Goal: Task Accomplishment & Management: Use online tool/utility

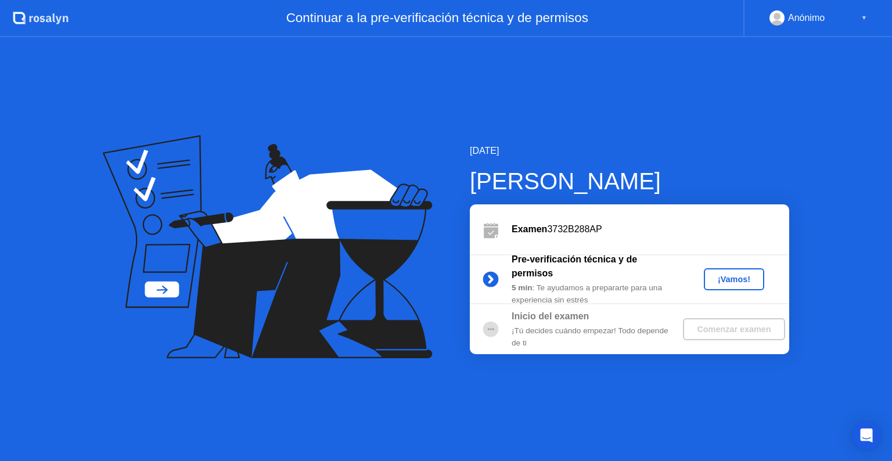
click at [733, 279] on div "¡Vamos!" at bounding box center [733, 279] width 51 height 9
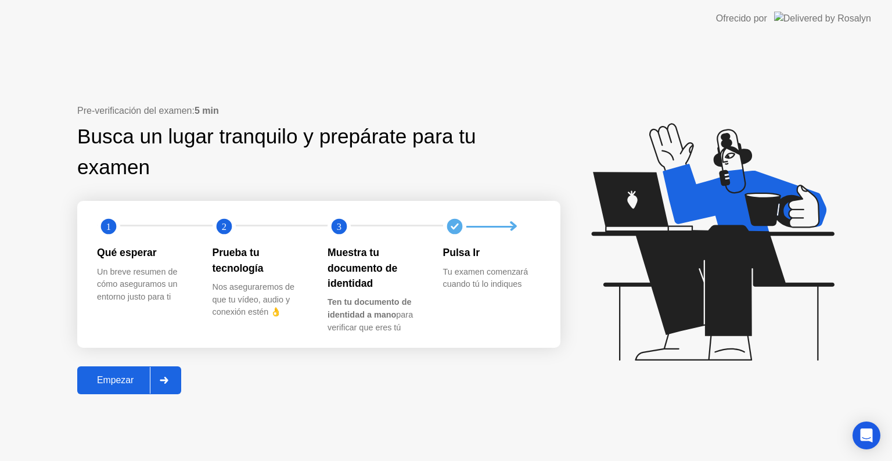
click at [120, 386] on div "Empezar" at bounding box center [115, 380] width 69 height 10
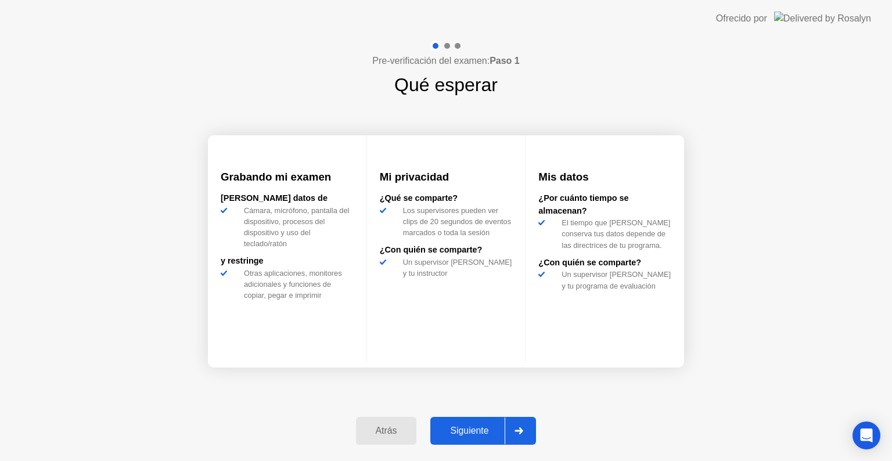
click at [146, 226] on div "Pre-verificación del examen: Paso 1 Qué esperar Grabando mi examen [PERSON_NAME…" at bounding box center [446, 249] width 892 height 424
click at [477, 431] on div "Siguiente" at bounding box center [469, 431] width 71 height 10
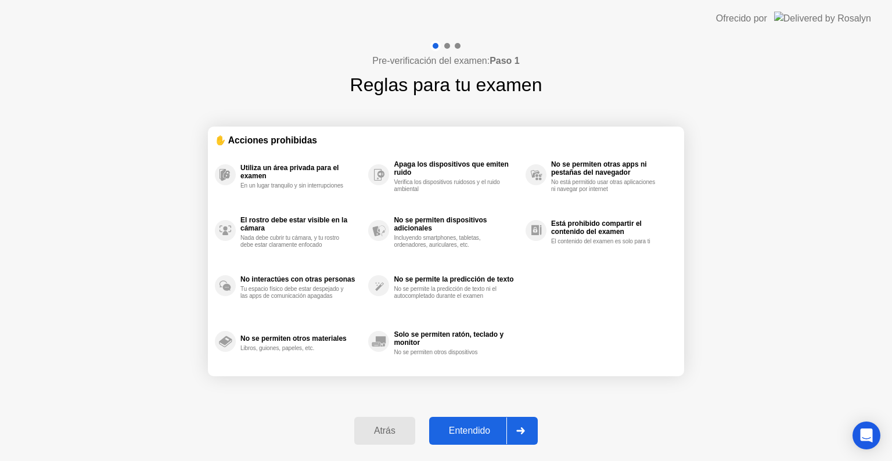
click at [622, 340] on div "Utiliza un área privada para el examen En un lugar tranquilo y sin interrupcion…" at bounding box center [446, 258] width 462 height 222
click at [483, 441] on button "Entendido" at bounding box center [483, 431] width 109 height 28
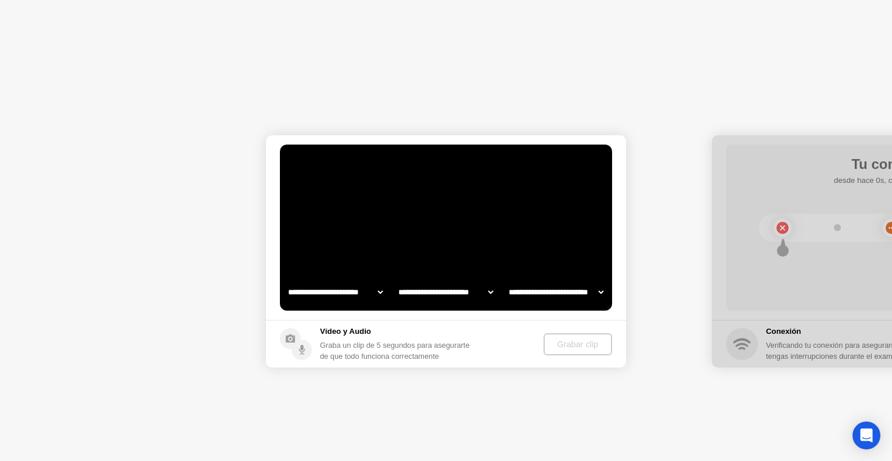
select select "**********"
select select "*******"
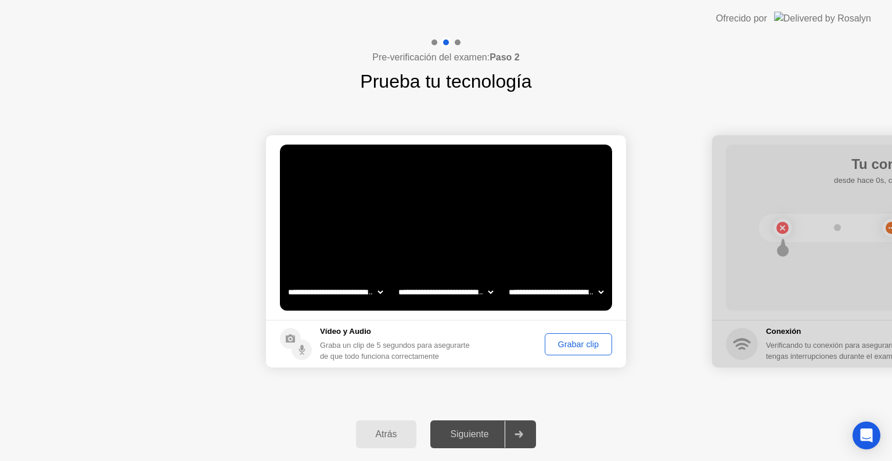
click at [578, 346] on div "Grabar clip" at bounding box center [578, 344] width 59 height 9
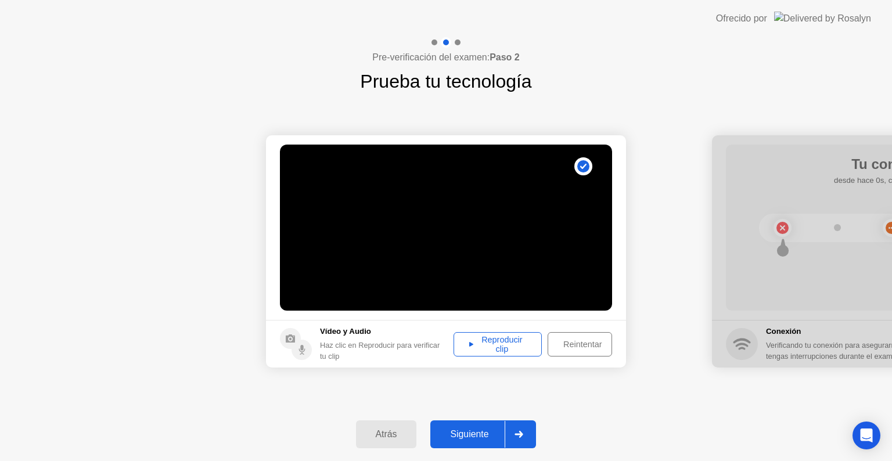
click at [522, 341] on div "Reproducir clip" at bounding box center [498, 344] width 80 height 19
click at [484, 440] on div "Siguiente" at bounding box center [469, 434] width 71 height 10
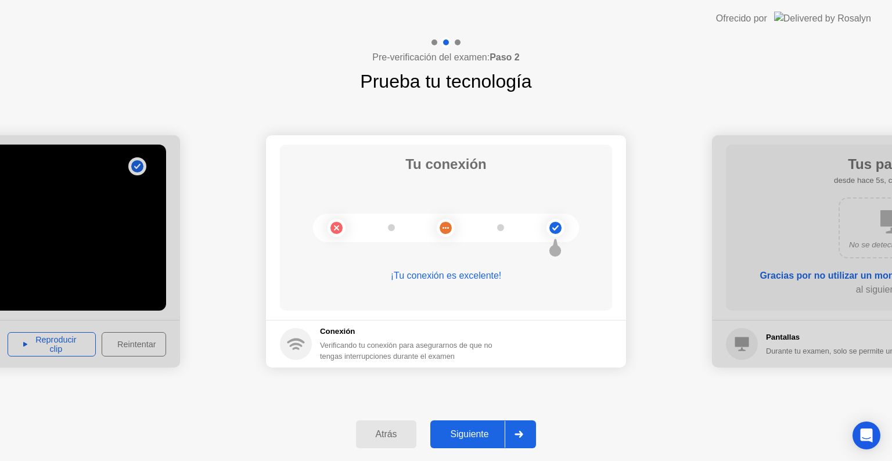
click at [472, 437] on div "Siguiente" at bounding box center [469, 434] width 71 height 10
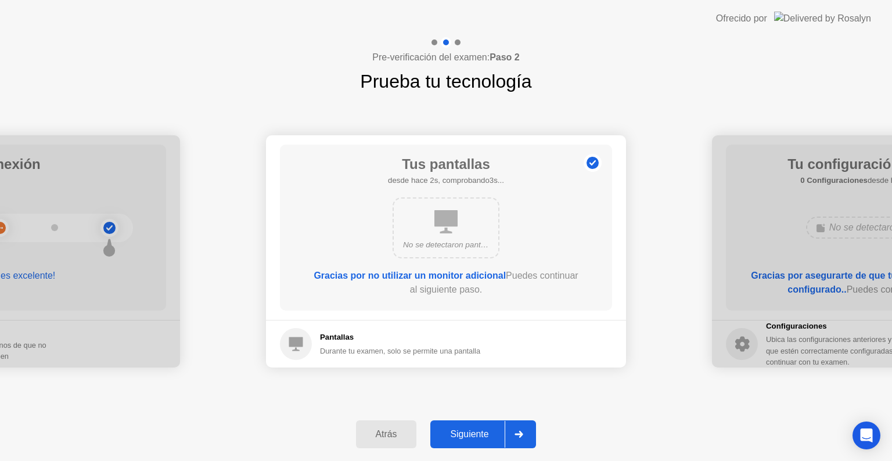
click at [472, 437] on div "Siguiente" at bounding box center [469, 434] width 71 height 10
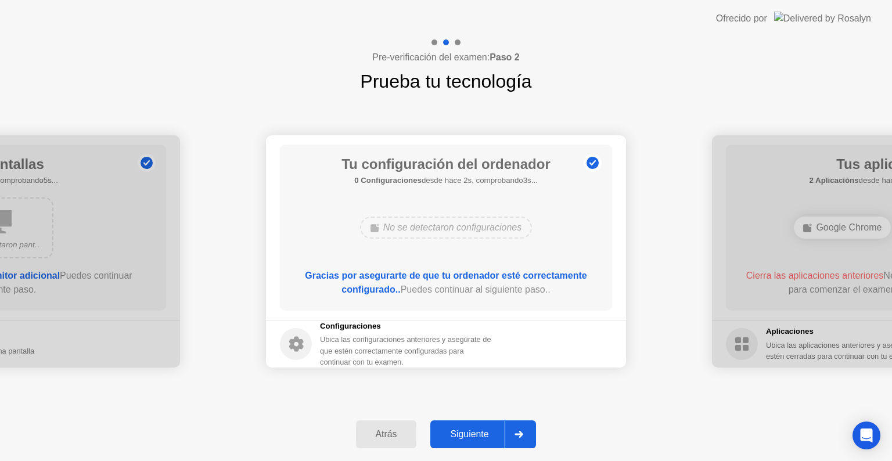
click at [483, 438] on div "Siguiente" at bounding box center [469, 434] width 71 height 10
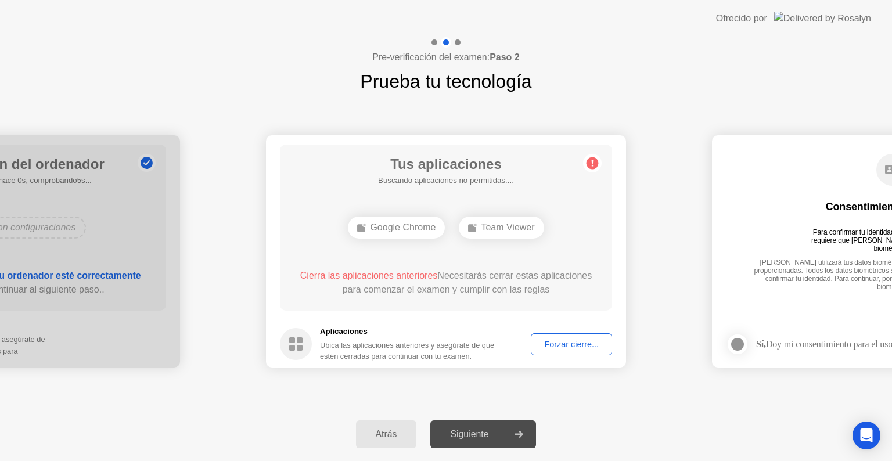
click at [581, 251] on div "Tus aplicaciones Buscando aplicaciones no permitidas.... Google Chrome Team Vie…" at bounding box center [446, 228] width 332 height 166
click at [589, 347] on div "Forzar cierre..." at bounding box center [571, 344] width 73 height 9
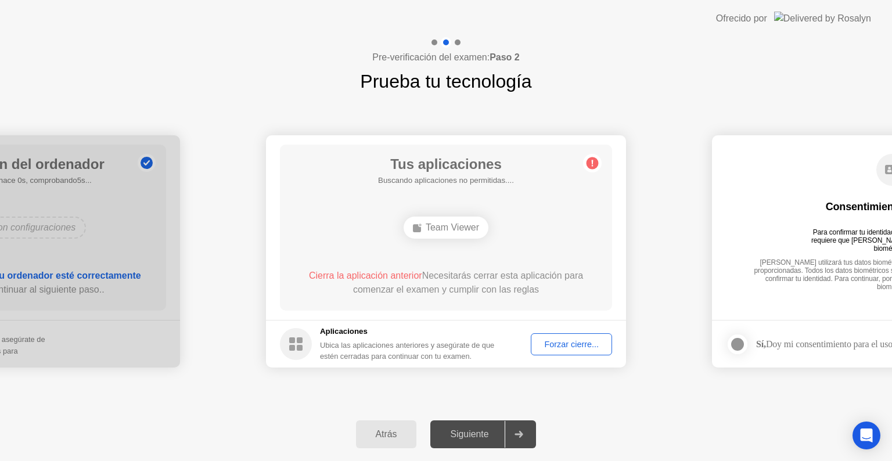
click at [560, 242] on div "Team Viewer" at bounding box center [446, 227] width 266 height 31
click at [569, 348] on div "Forzar cierre..." at bounding box center [571, 344] width 73 height 9
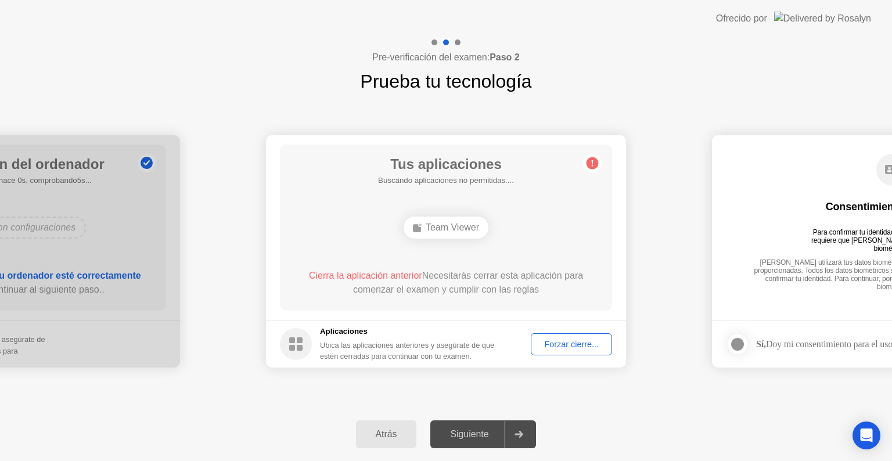
click at [584, 239] on div "Tus aplicaciones Buscando aplicaciones no permitidas.... Team Viewer Cierra la …" at bounding box center [446, 228] width 332 height 166
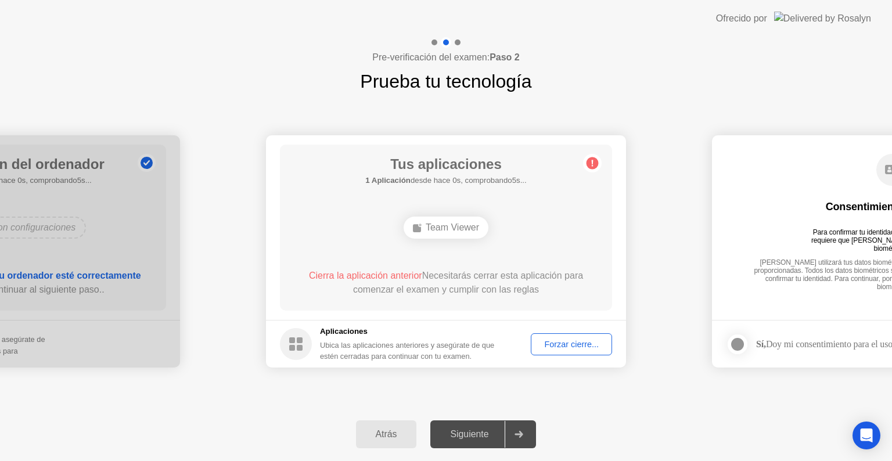
click at [584, 248] on div "Tus aplicaciones 1 Aplicación desde hace 0s, comprobando5s... Team Viewer Cierr…" at bounding box center [446, 228] width 332 height 166
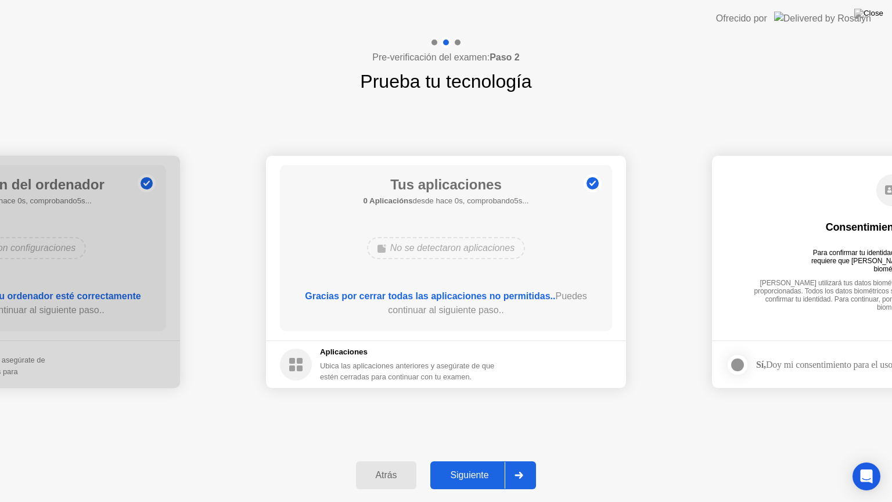
click at [670, 74] on div "Pre-verificación del examen: Paso 2 Prueba tu tecnología" at bounding box center [446, 66] width 892 height 58
click at [681, 116] on div "**********" at bounding box center [446, 271] width 892 height 353
click at [606, 415] on div "**********" at bounding box center [446, 271] width 892 height 353
click at [467, 460] on div "Siguiente" at bounding box center [469, 475] width 71 height 10
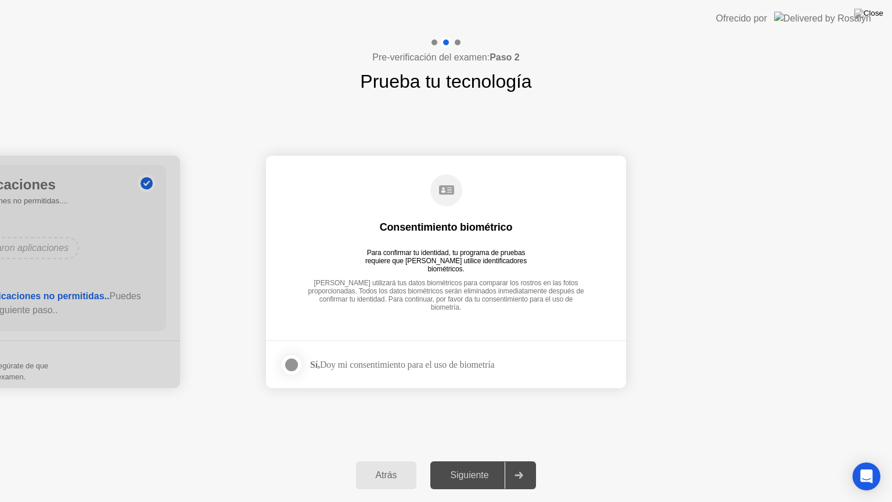
click at [390, 460] on div "Atrás" at bounding box center [386, 475] width 54 height 10
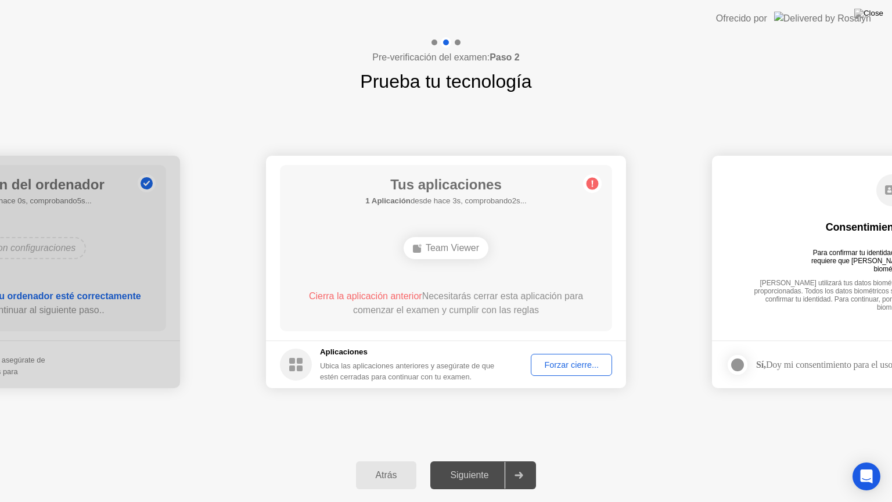
click at [806, 13] on div "Ofrecido por" at bounding box center [793, 18] width 155 height 37
click at [767, 14] on div "Ofrecido por" at bounding box center [741, 19] width 51 height 14
click at [390, 460] on div "Atrás" at bounding box center [386, 475] width 54 height 10
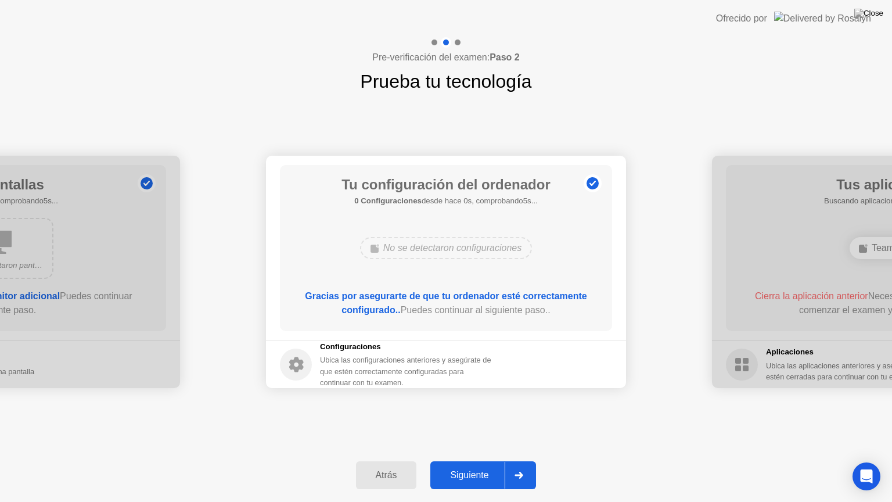
click at [535, 432] on div "**********" at bounding box center [446, 271] width 892 height 353
click at [393, 460] on div "Atrás" at bounding box center [386, 475] width 54 height 10
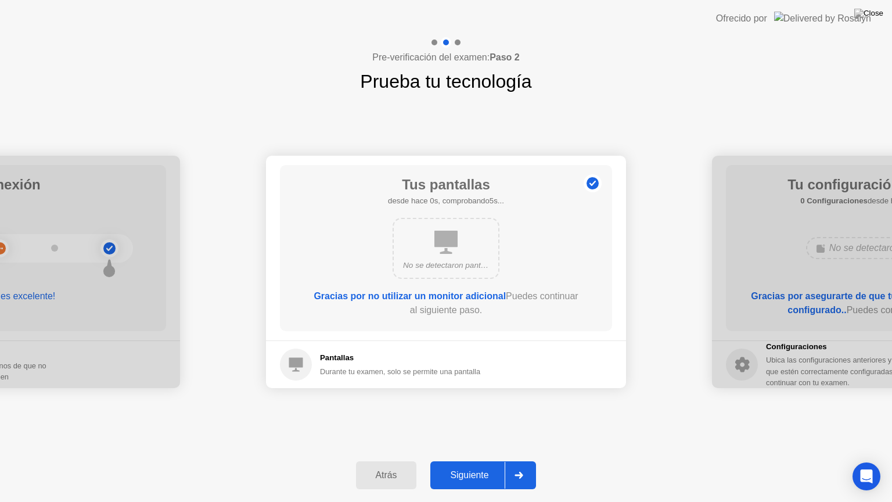
click at [393, 460] on div "Atrás" at bounding box center [386, 475] width 54 height 10
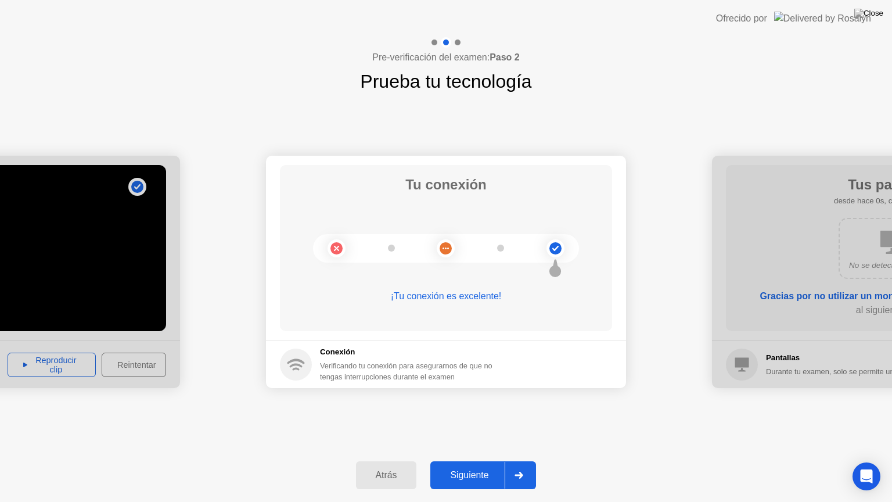
click at [471, 460] on div "Siguiente" at bounding box center [469, 475] width 71 height 10
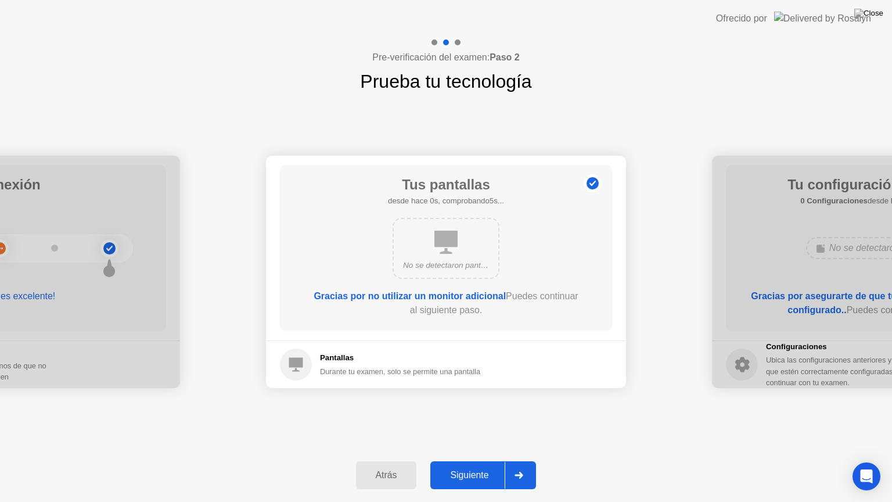
click at [471, 460] on div "Siguiente" at bounding box center [469, 475] width 71 height 10
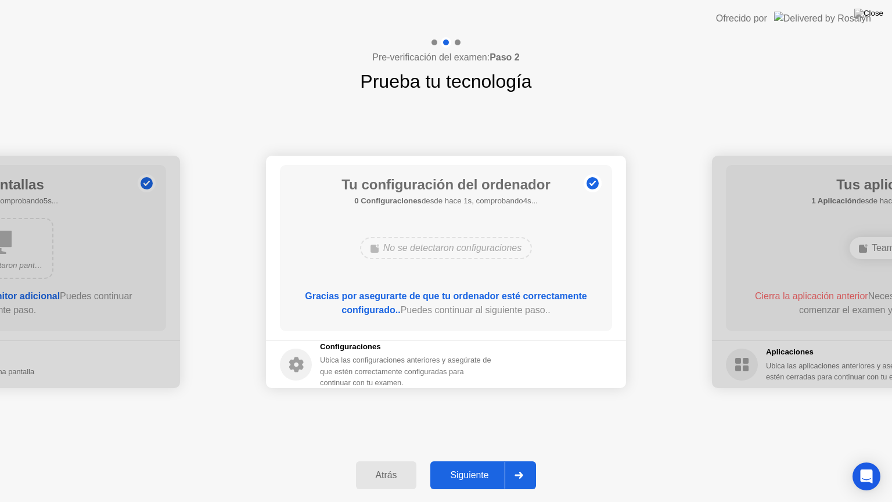
click at [480, 460] on div "Siguiente" at bounding box center [469, 475] width 71 height 10
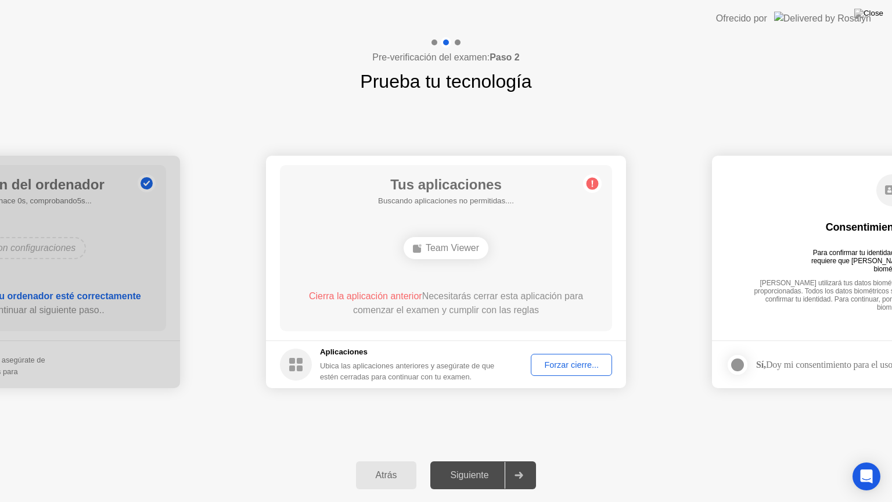
click at [565, 364] on div "Forzar cierre..." at bounding box center [571, 364] width 73 height 9
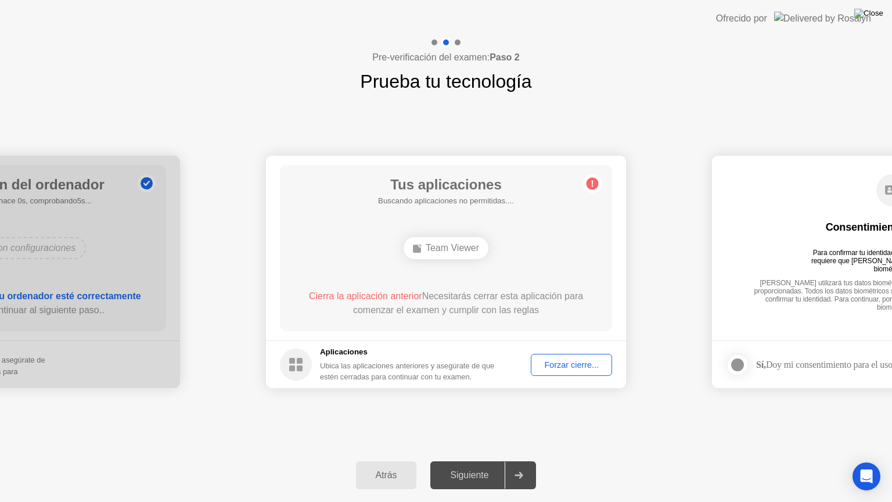
click at [876, 18] on img at bounding box center [868, 13] width 29 height 9
